Goal: Find specific page/section: Find specific page/section

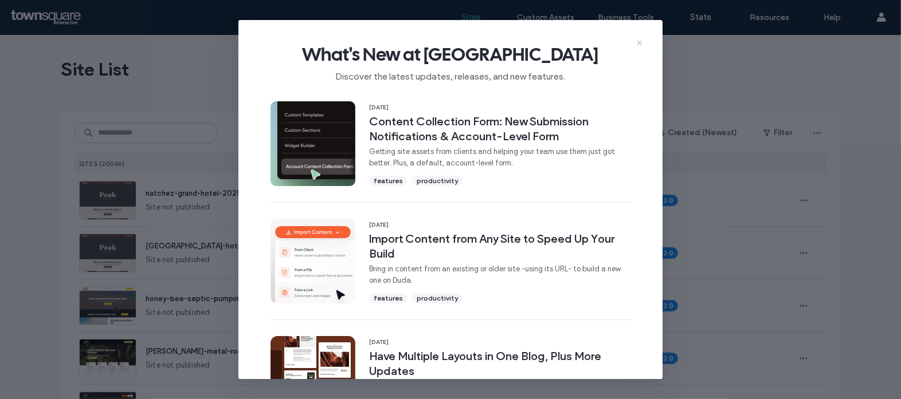
click at [639, 41] on icon at bounding box center [639, 42] width 9 height 9
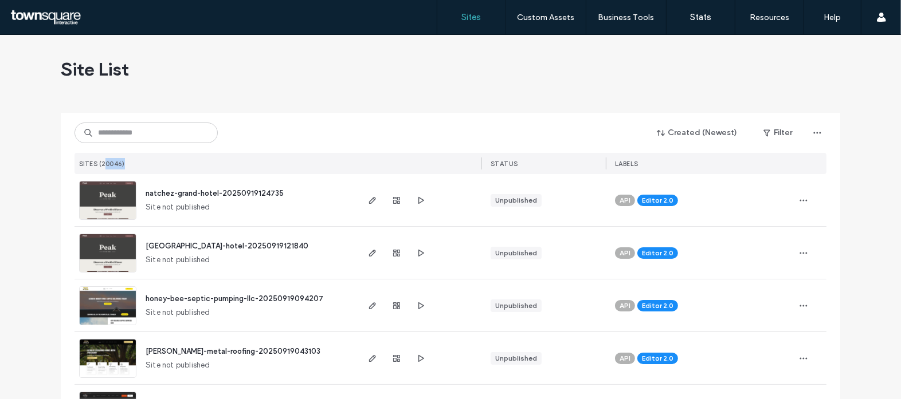
drag, startPoint x: 102, startPoint y: 147, endPoint x: 128, endPoint y: 142, distance: 26.8
click at [128, 142] on div "Created (Newest) Filter SITES (20046) STATUS LABELS" at bounding box center [450, 143] width 752 height 61
click at [128, 142] on input at bounding box center [145, 133] width 143 height 21
paste input "**********"
type input "**********"
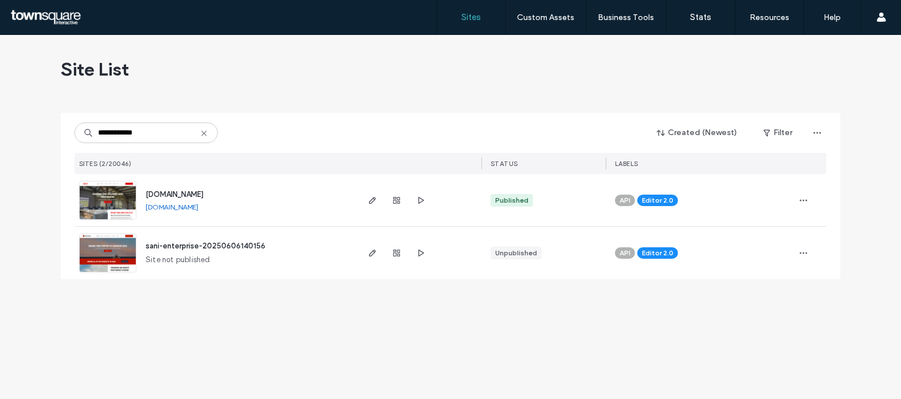
click at [203, 193] on span "www.sanienterpriseia.com" at bounding box center [175, 194] width 58 height 9
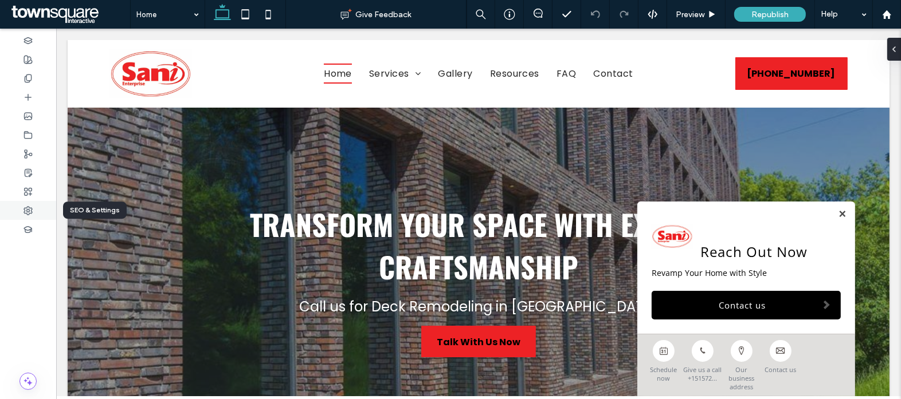
click at [30, 202] on div at bounding box center [28, 210] width 56 height 19
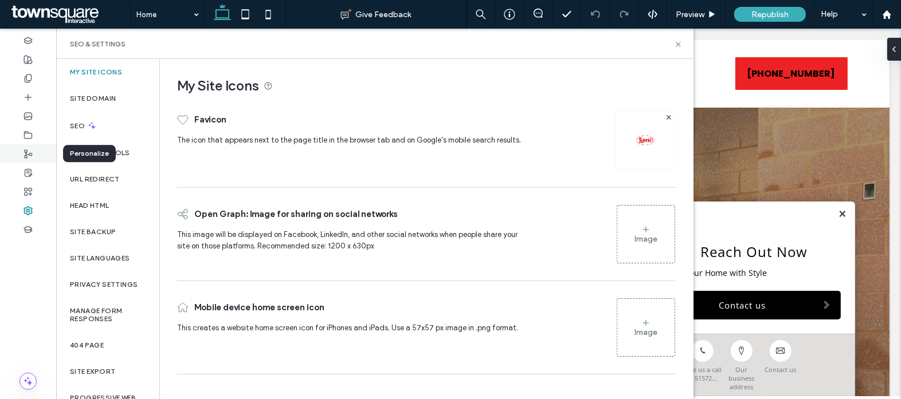
click at [46, 145] on div at bounding box center [28, 153] width 56 height 19
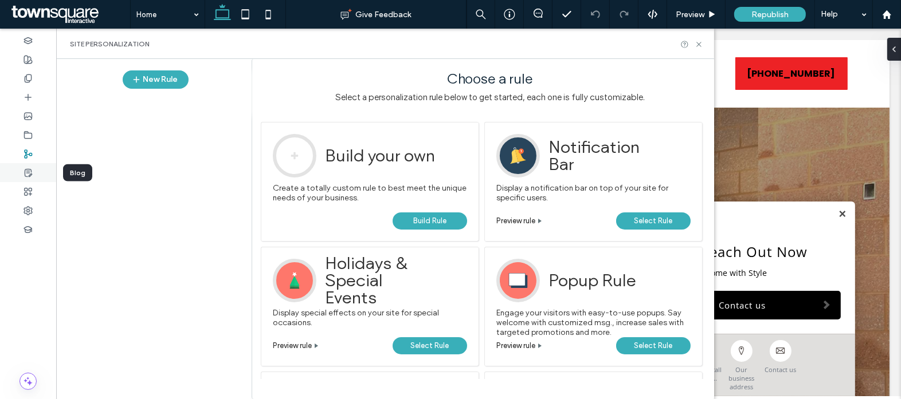
click at [27, 173] on icon at bounding box center [27, 172] width 9 height 9
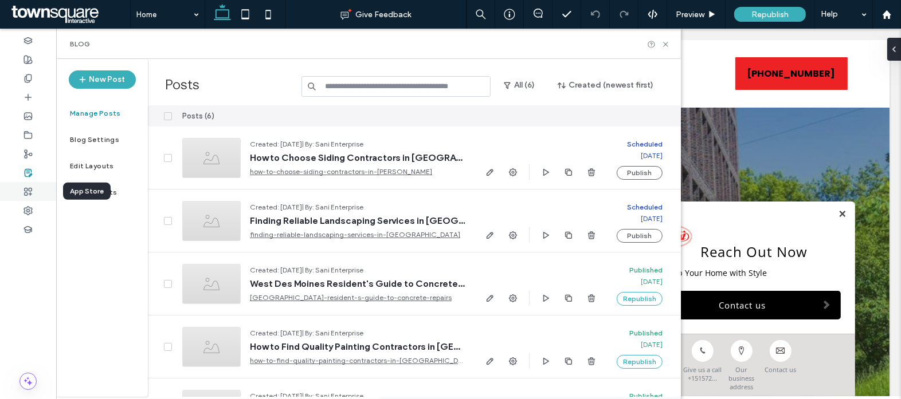
click at [29, 191] on icon at bounding box center [27, 191] width 9 height 9
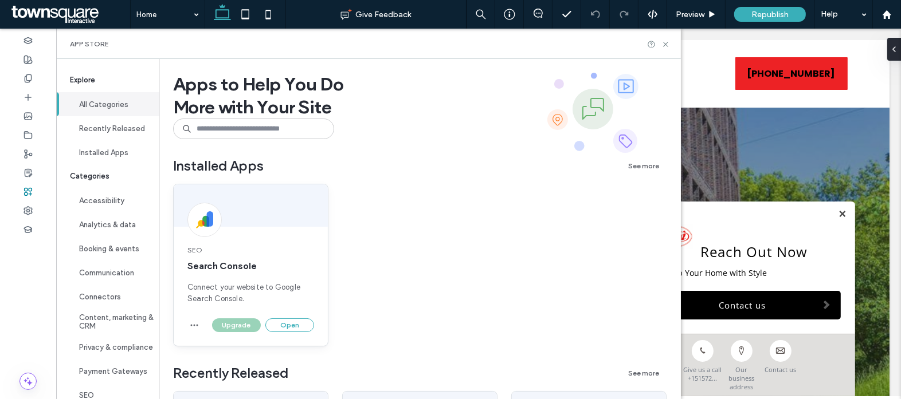
click at [310, 207] on div at bounding box center [251, 206] width 154 height 42
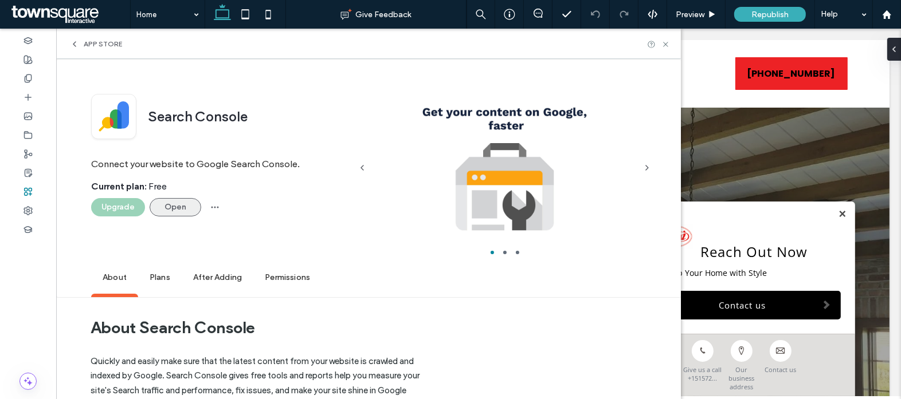
click at [167, 213] on button "Open" at bounding box center [176, 207] width 52 height 18
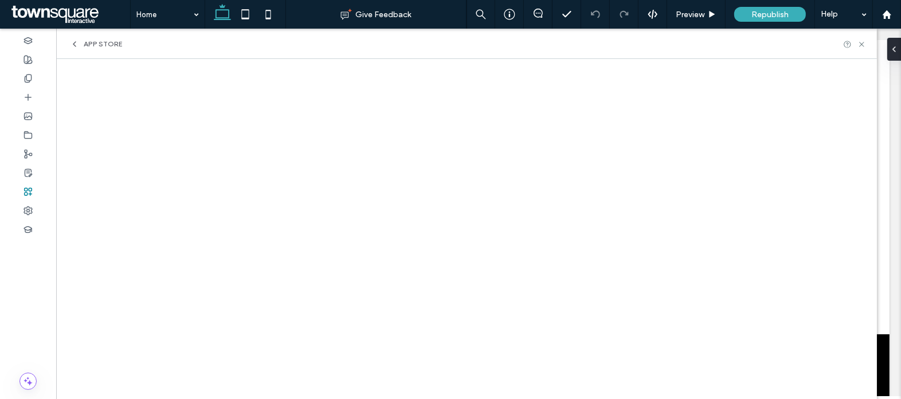
scroll to position [564, 0]
